Goal: Information Seeking & Learning: Learn about a topic

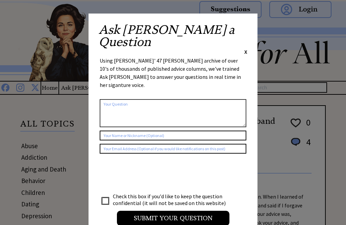
click at [247, 22] on div "Ask Ann a Question X Using Ann Landers' 47 vear archive of over 10's of thousan…" at bounding box center [173, 128] width 169 height 229
click at [242, 28] on div "Ask Ann a Question X" at bounding box center [173, 40] width 149 height 32
click at [242, 29] on div "Ask Ann a Question X" at bounding box center [173, 40] width 149 height 32
click at [241, 25] on div "Ask Ann a Question X" at bounding box center [173, 40] width 149 height 32
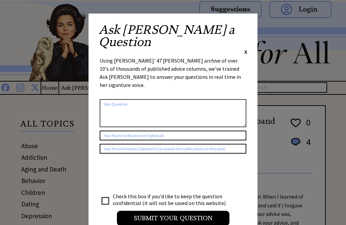
click at [246, 48] on span "X" at bounding box center [246, 51] width 3 height 7
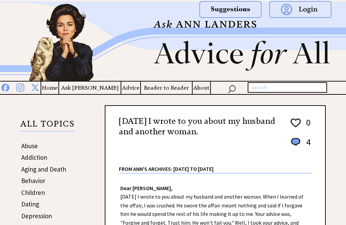
click at [243, 26] on div at bounding box center [276, 15] width 125 height 30
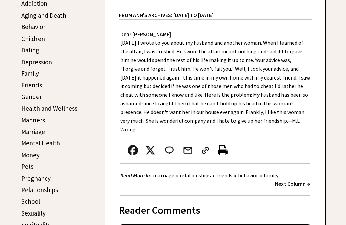
scroll to position [154, 0]
click at [282, 182] on strong "Next Column →" at bounding box center [292, 183] width 35 height 7
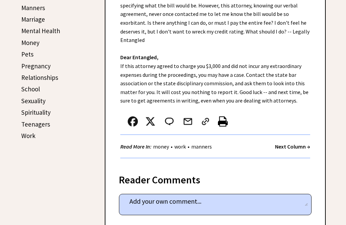
scroll to position [266, 0]
click at [282, 143] on strong "Next Column →" at bounding box center [292, 146] width 35 height 7
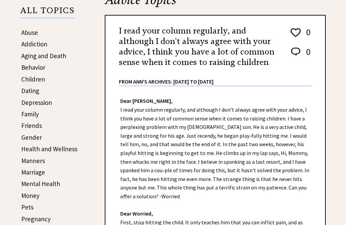
scroll to position [113, 0]
click at [28, 113] on link "Family" at bounding box center [30, 114] width 18 height 8
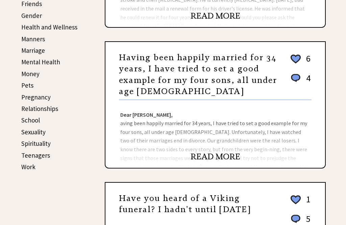
scroll to position [235, 0]
click at [25, 167] on link "Work" at bounding box center [28, 167] width 14 height 8
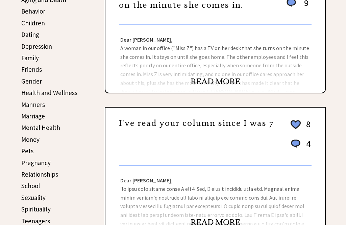
scroll to position [169, 0]
click at [31, 119] on link "Marriage" at bounding box center [33, 116] width 24 height 8
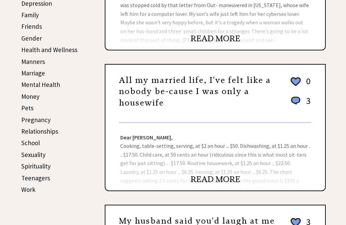
scroll to position [212, 0]
click at [24, 95] on link "Money" at bounding box center [30, 96] width 18 height 8
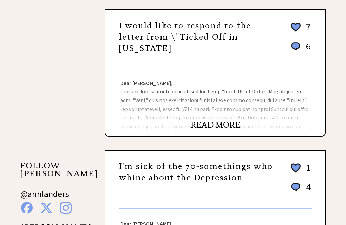
scroll to position [548, 0]
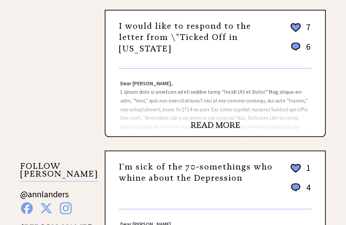
click at [206, 130] on link "READ MORE" at bounding box center [216, 125] width 50 height 10
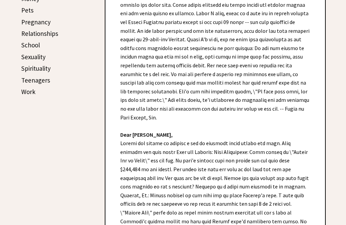
scroll to position [310, 0]
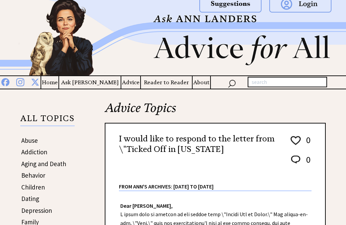
scroll to position [0, 0]
